Goal: Task Accomplishment & Management: Complete application form

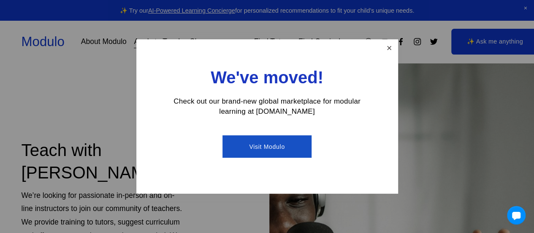
click at [390, 50] on link "Close" at bounding box center [389, 48] width 15 height 15
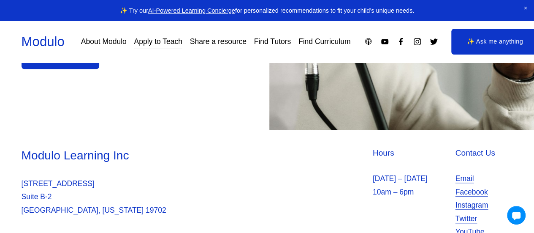
scroll to position [319, 0]
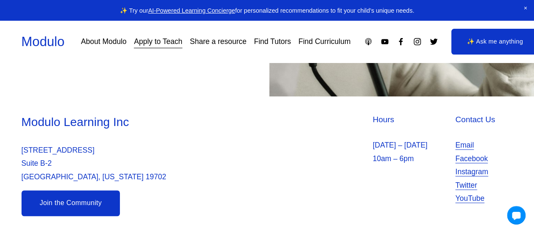
click at [156, 46] on link "Apply to Teach" at bounding box center [158, 41] width 48 height 15
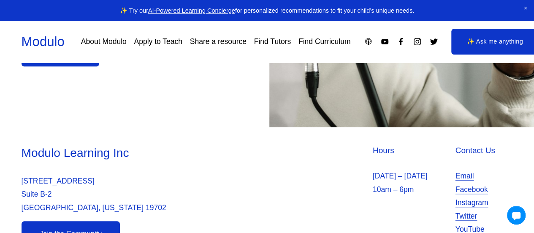
scroll to position [319, 0]
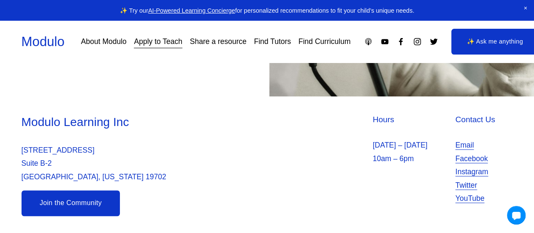
click at [78, 204] on link "Join the Community" at bounding box center [71, 203] width 99 height 26
